Goal: Task Accomplishment & Management: Manage account settings

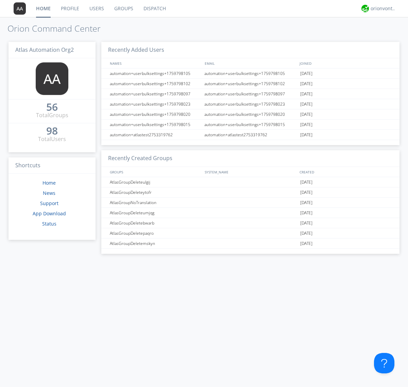
click at [96, 9] on link "Users" at bounding box center [96, 8] width 25 height 17
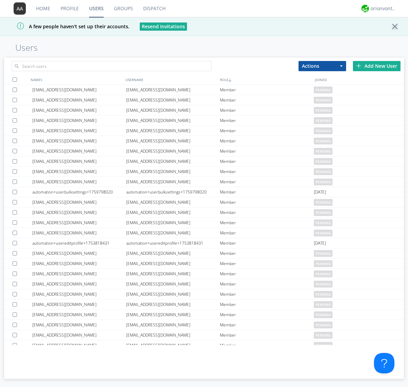
click at [377, 66] on div "Add New User" at bounding box center [377, 66] width 48 height 10
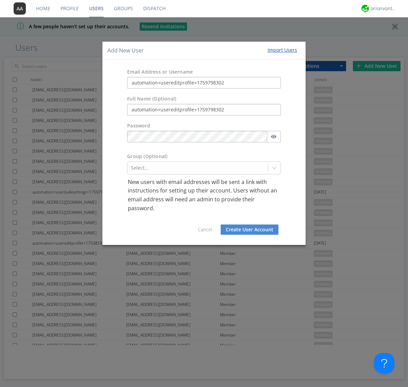
click at [250, 229] on button "Create User Account" at bounding box center [250, 229] width 58 height 10
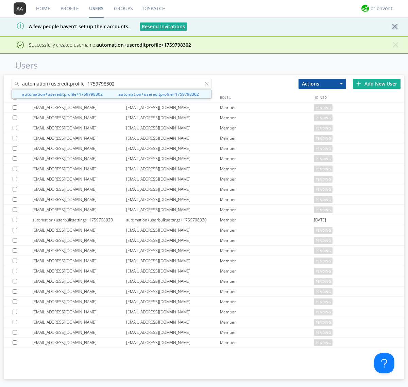
type input "automation+usereditprofile+1759798302"
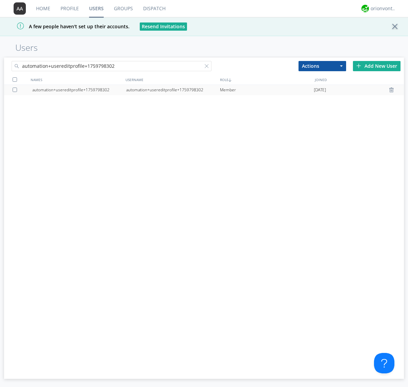
click at [173, 89] on div "automation+usereditprofile+1759798302" at bounding box center [173, 90] width 94 height 10
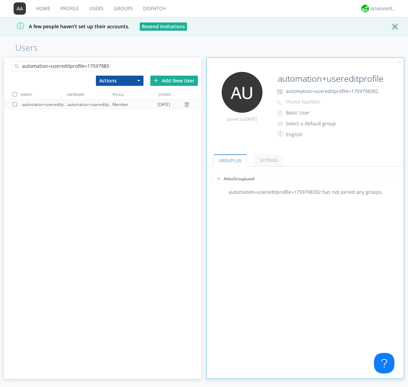
type input "AtlasGroupLoadTest"
